Goal: Task Accomplishment & Management: Manage account settings

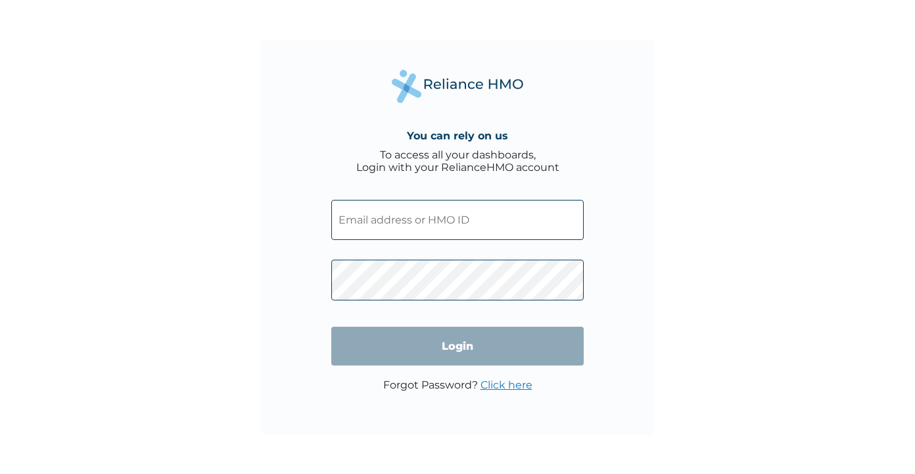
type input "TFC/10042/A"
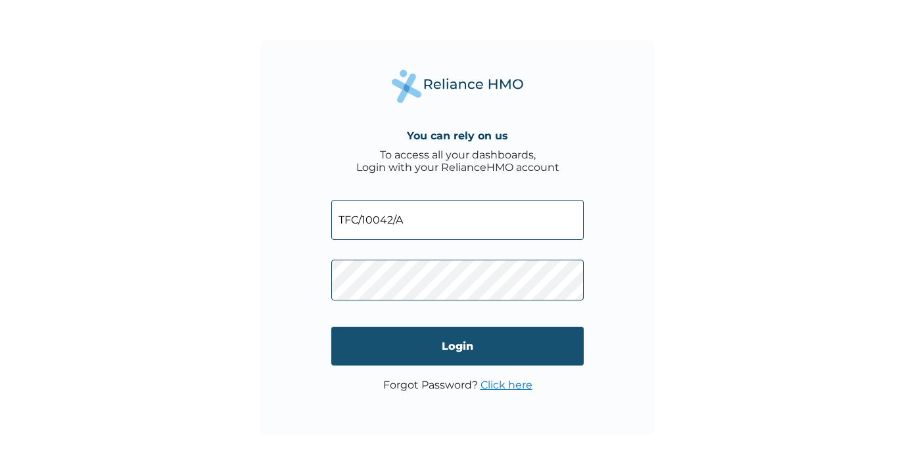
click at [438, 354] on input "Login" at bounding box center [457, 346] width 252 height 39
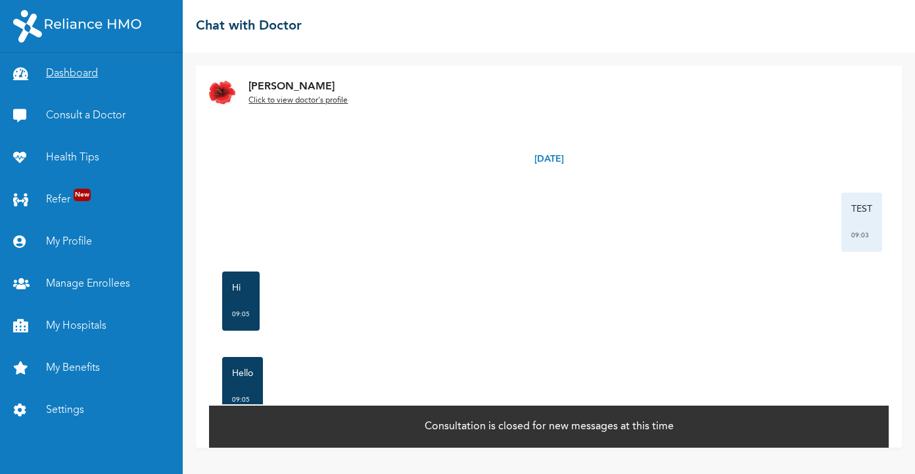
click at [73, 73] on link "Dashboard" at bounding box center [91, 74] width 183 height 42
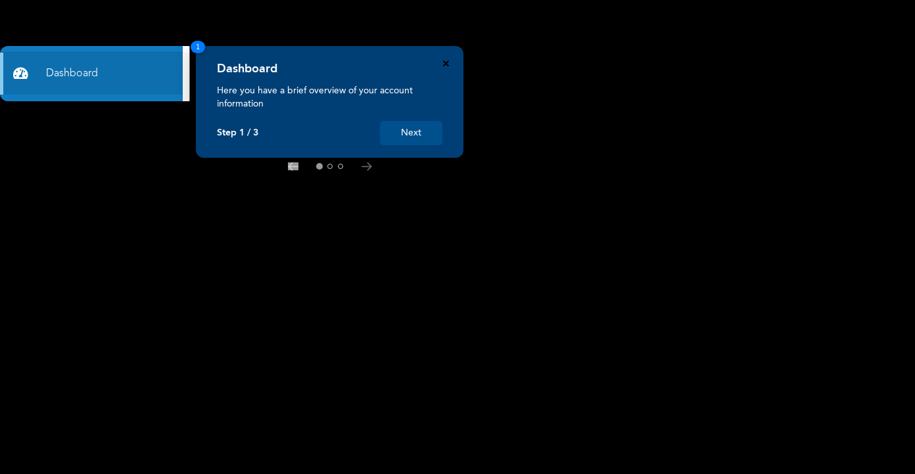
click at [443, 61] on icon "Close" at bounding box center [446, 63] width 6 height 6
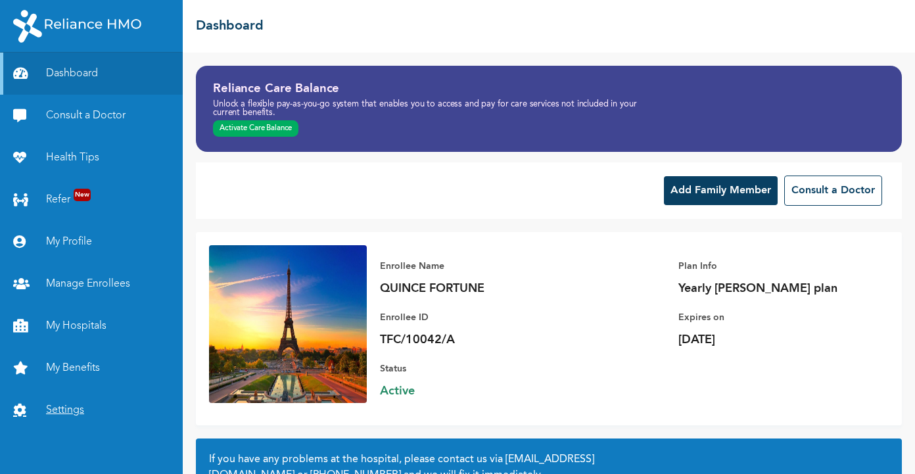
click at [80, 409] on link "Settings" at bounding box center [91, 410] width 183 height 42
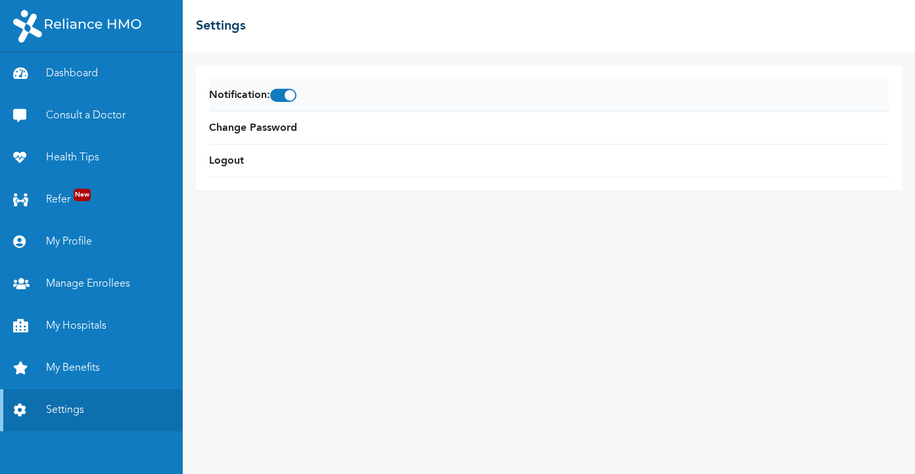
click at [286, 96] on span at bounding box center [283, 95] width 26 height 13
click at [0, 0] on input "checkbox" at bounding box center [0, 0] width 0 height 0
click at [296, 97] on span at bounding box center [283, 95] width 26 height 13
click at [0, 0] on input "checkbox" at bounding box center [0, 0] width 0 height 0
